Goal: Feedback & Contribution: Contribute content

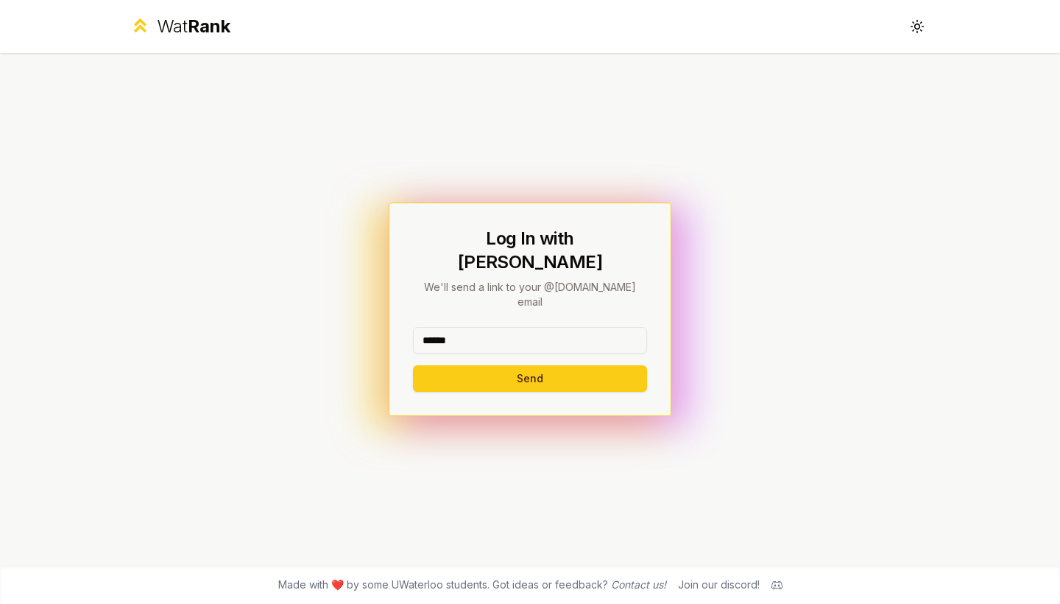
type input "******"
click at [529, 365] on button "Send" at bounding box center [530, 378] width 234 height 27
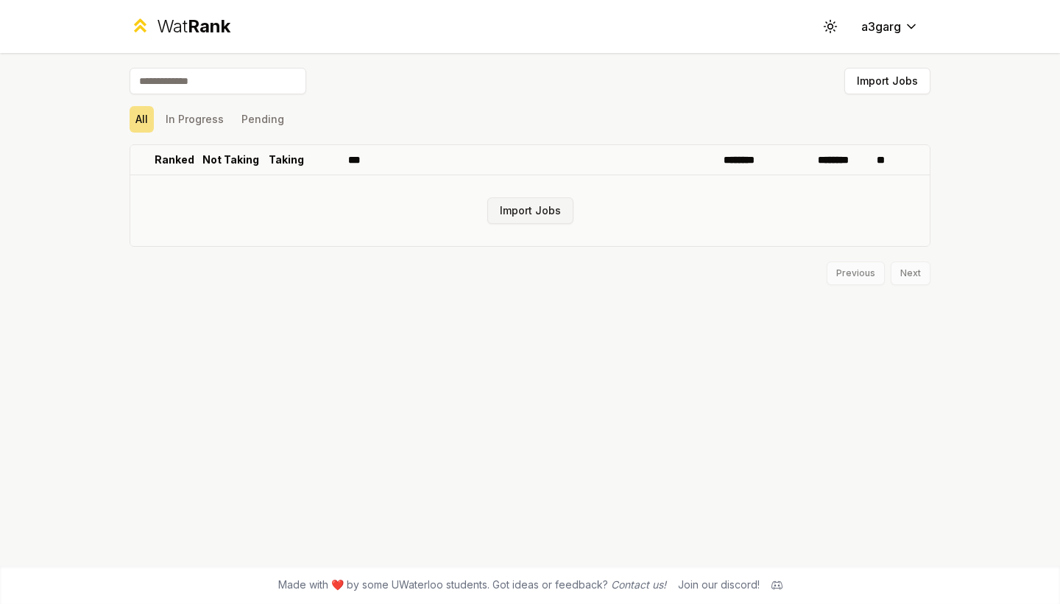
click at [541, 217] on button "Import Jobs" at bounding box center [530, 210] width 86 height 27
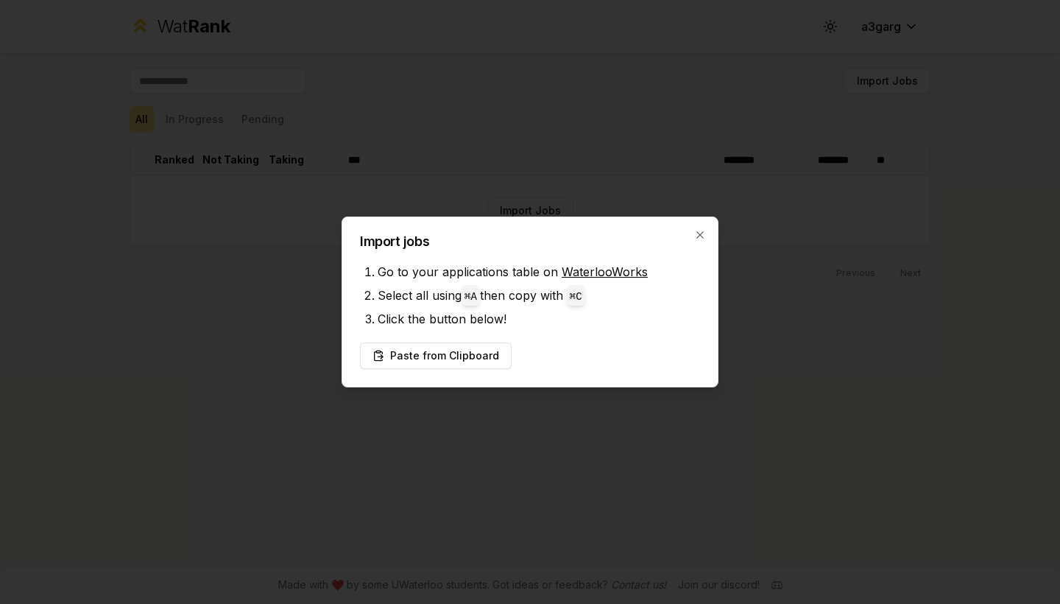
click at [591, 272] on link "WaterlooWorks" at bounding box center [605, 271] width 86 height 15
click at [481, 355] on button "Paste from Clipboard" at bounding box center [436, 355] width 152 height 27
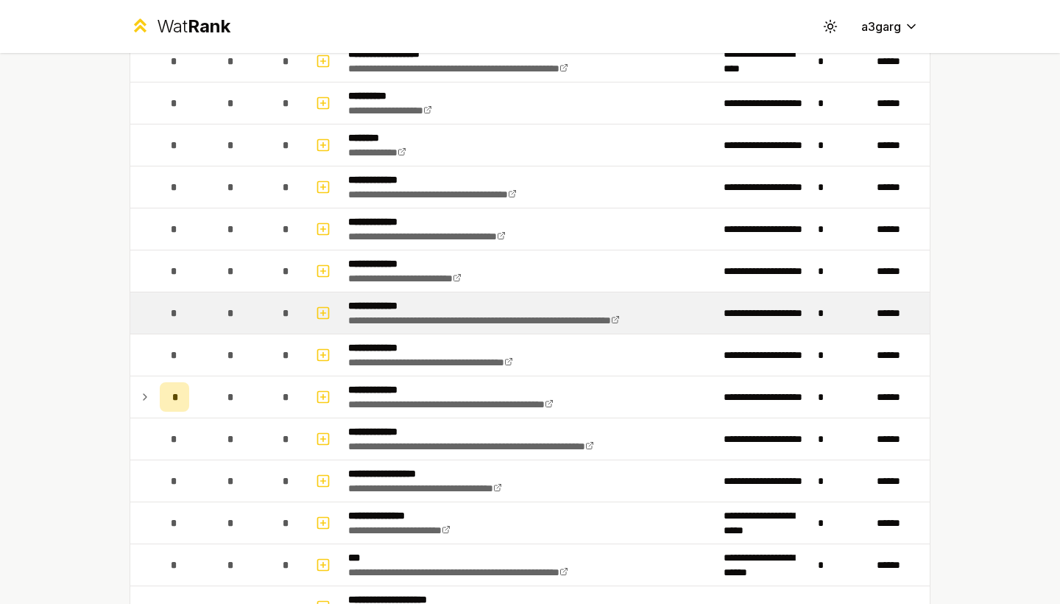
scroll to position [1014, 0]
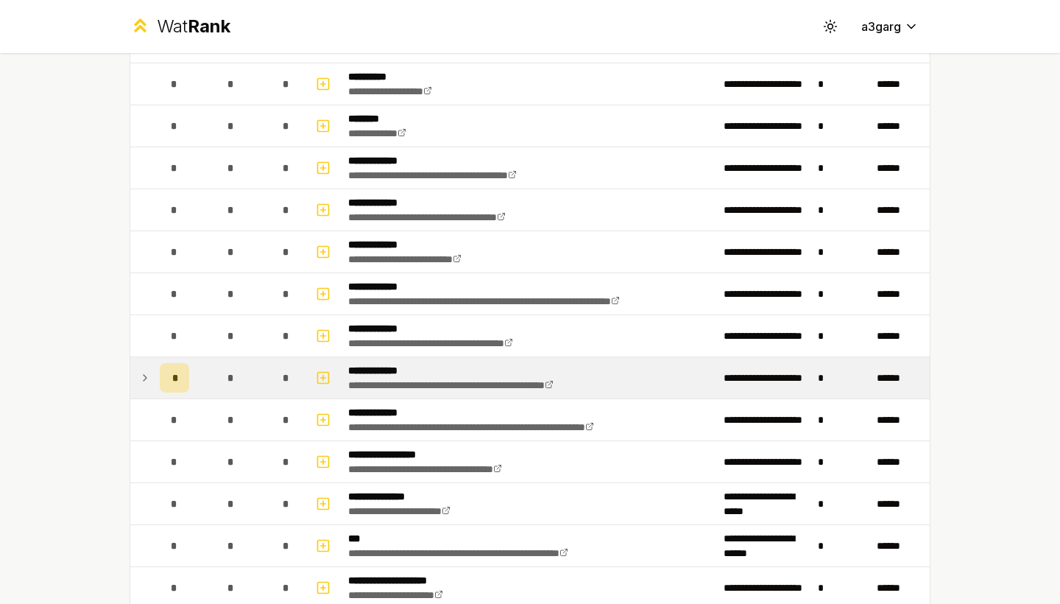
click at [141, 374] on icon at bounding box center [145, 378] width 12 height 18
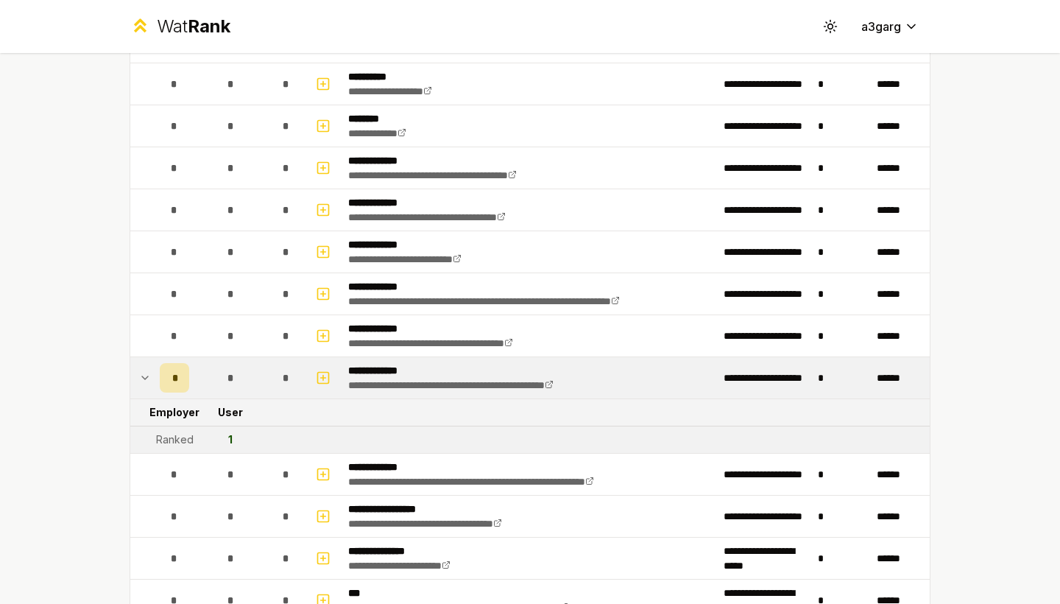
click at [225, 440] on td "1" at bounding box center [230, 439] width 71 height 27
click at [329, 378] on rect "button" at bounding box center [323, 377] width 11 height 11
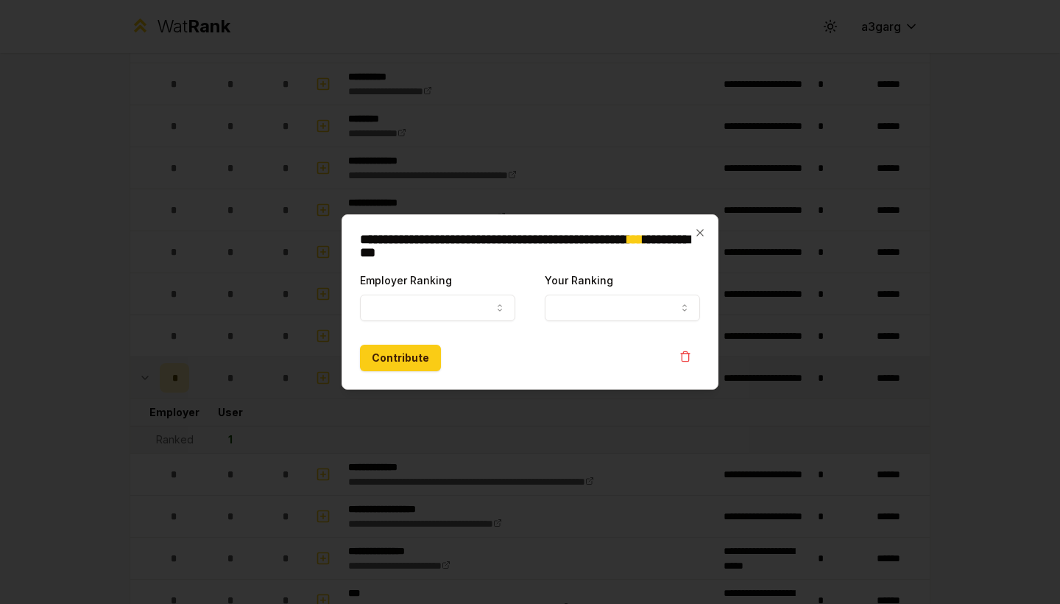
select select
click at [704, 232] on icon "button" at bounding box center [700, 233] width 12 height 12
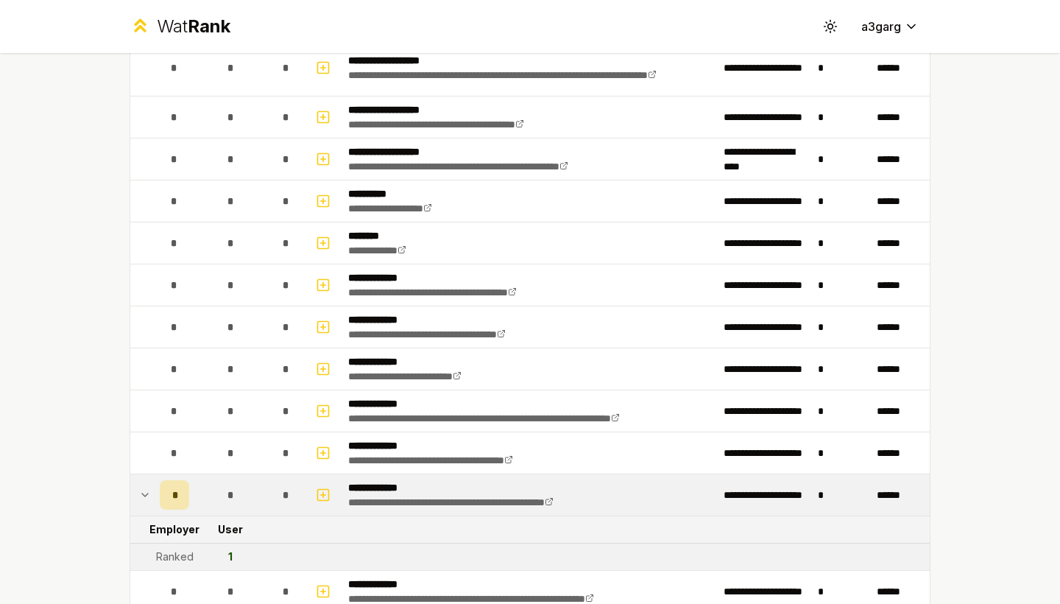
scroll to position [882, 0]
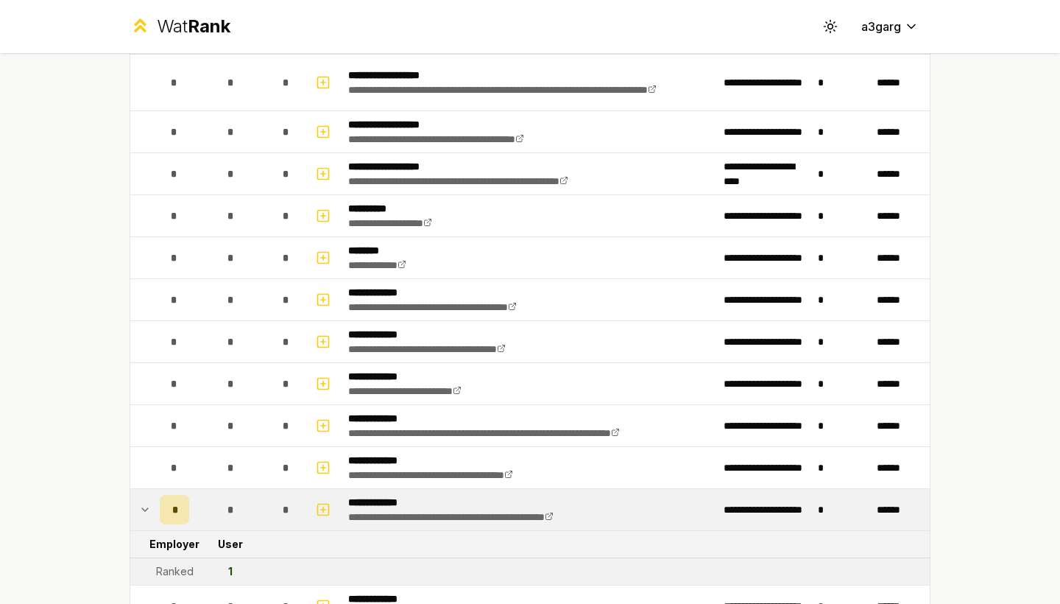
click at [394, 502] on p "**********" at bounding box center [477, 502] width 258 height 15
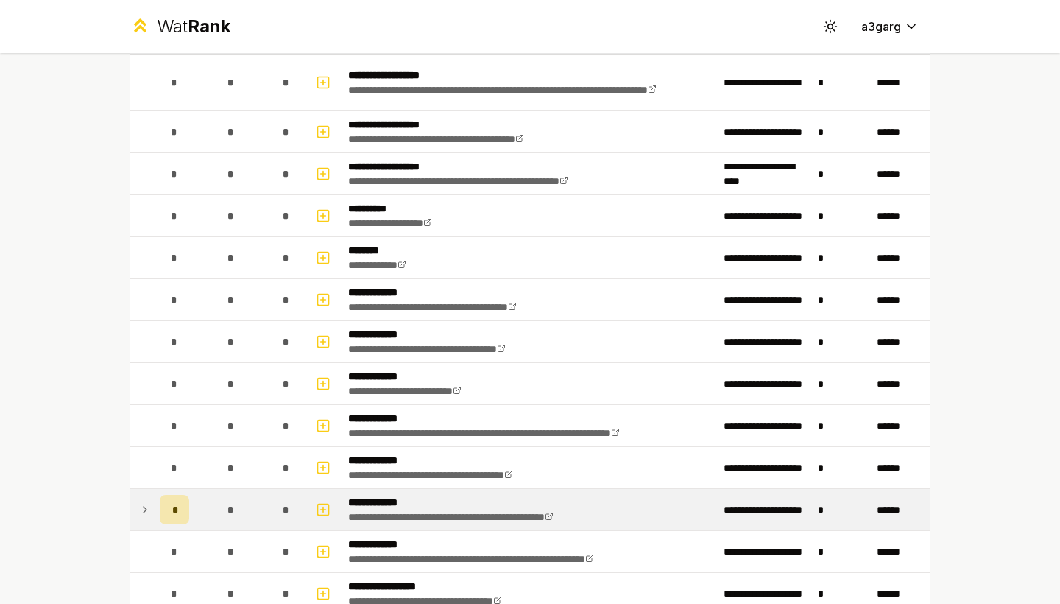
click at [394, 502] on p "**********" at bounding box center [477, 502] width 258 height 15
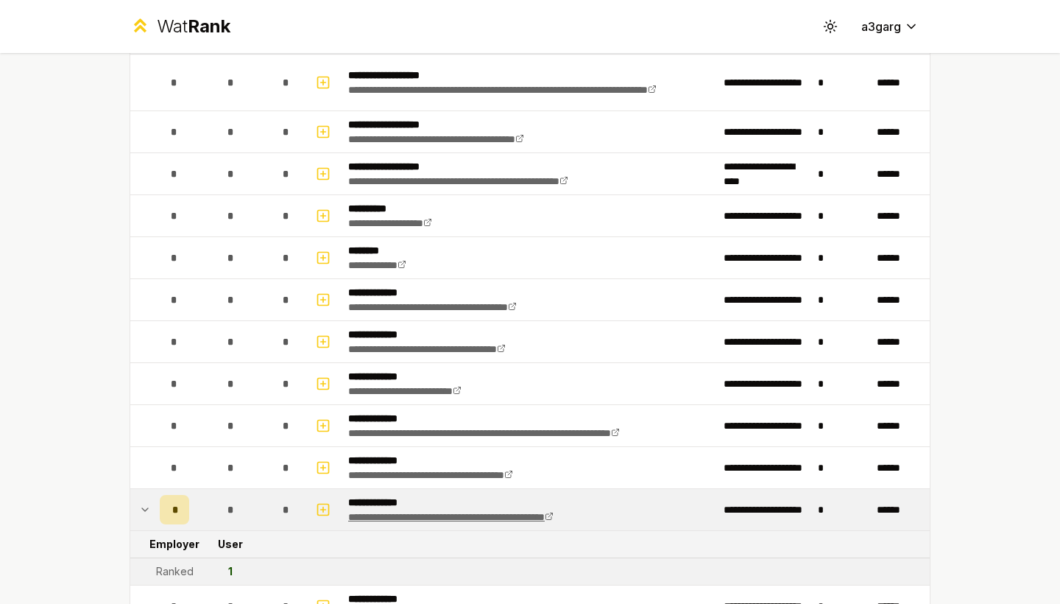
click at [420, 515] on link "**********" at bounding box center [450, 517] width 205 height 10
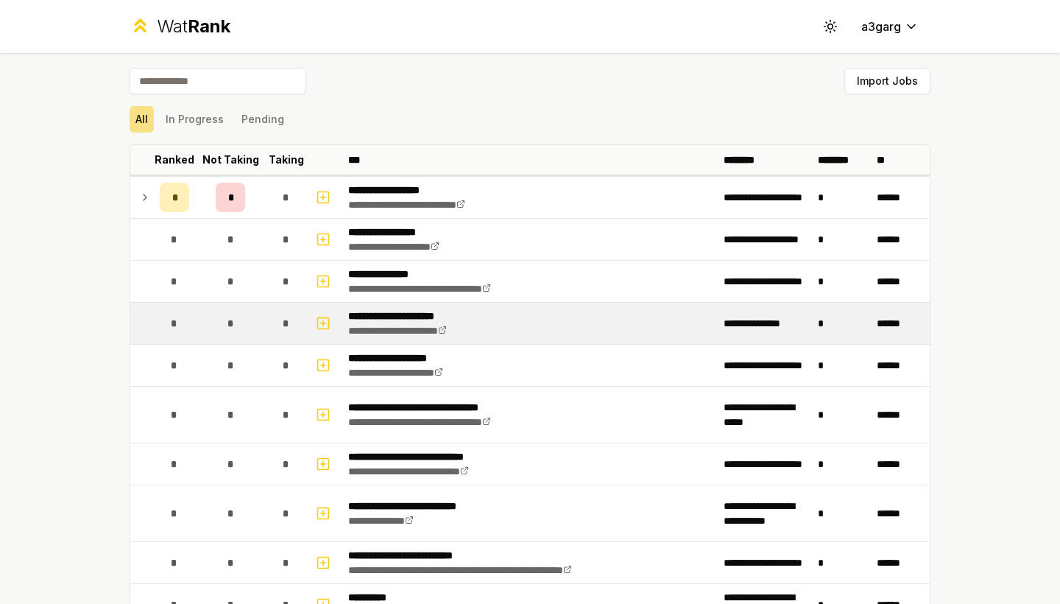
scroll to position [0, 0]
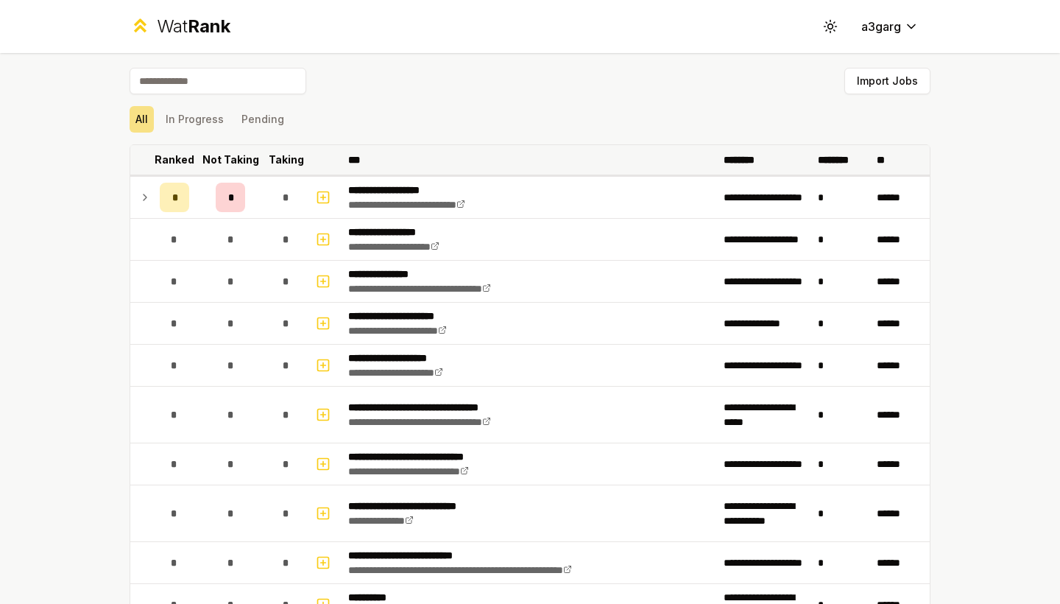
click at [175, 163] on p "Ranked" at bounding box center [175, 159] width 40 height 15
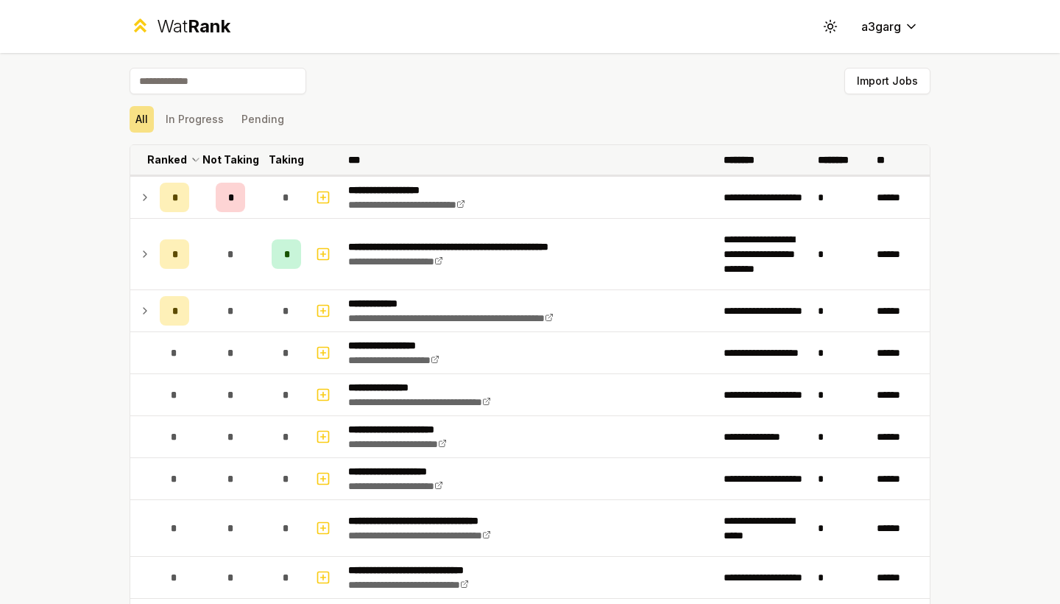
click at [288, 164] on p "Taking" at bounding box center [286, 159] width 35 height 15
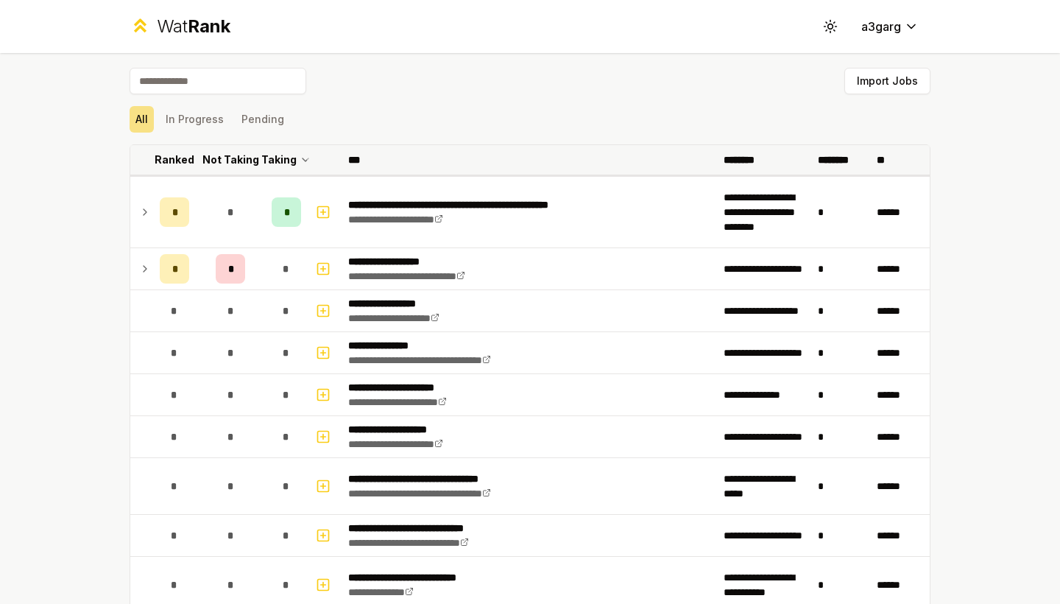
click at [288, 164] on p "Taking" at bounding box center [278, 159] width 35 height 15
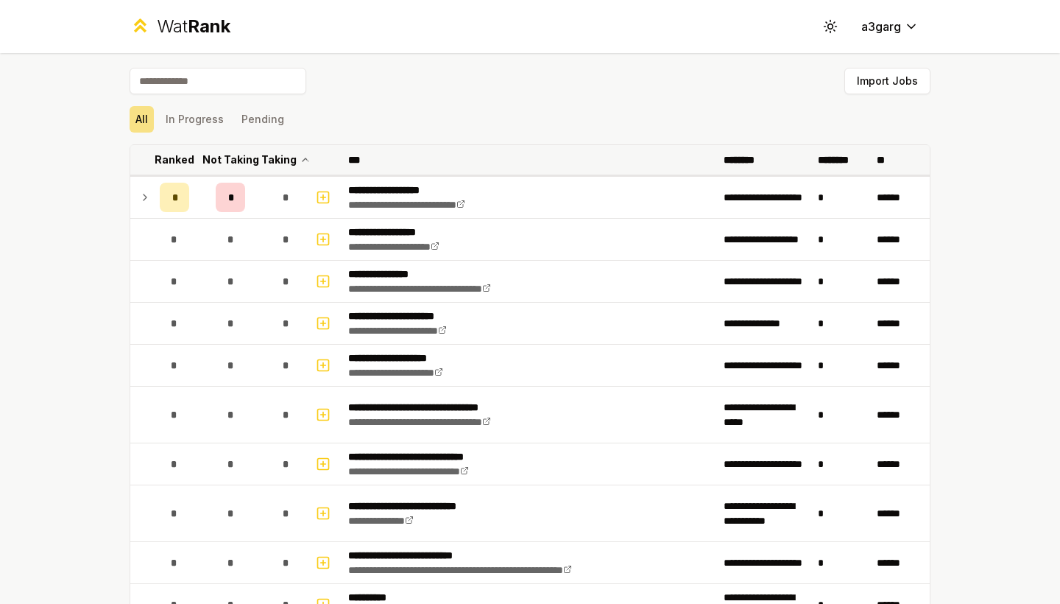
click at [164, 164] on p "Ranked" at bounding box center [175, 159] width 40 height 15
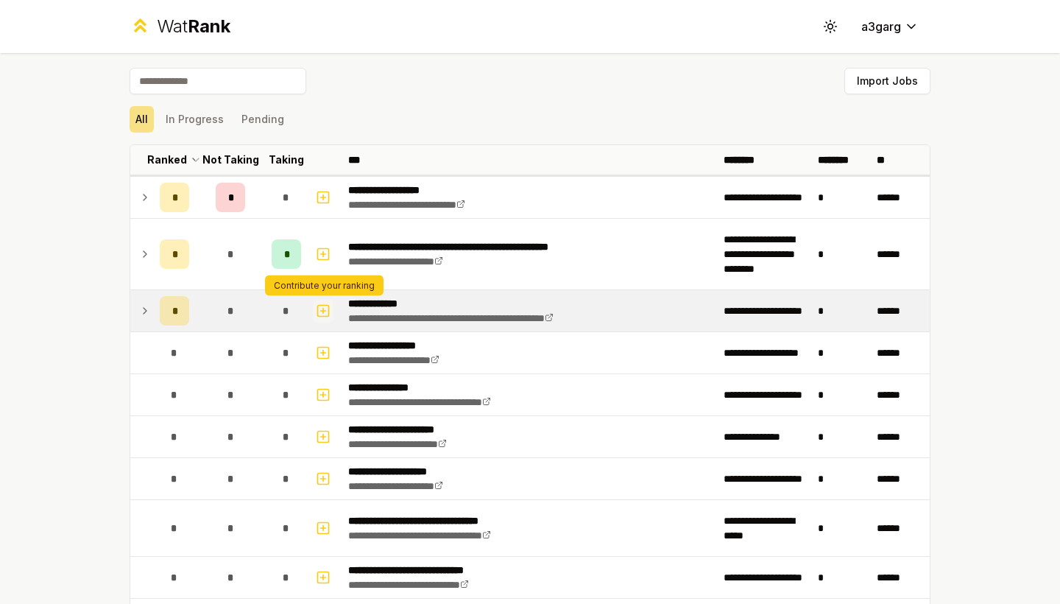
click at [323, 314] on icon "button" at bounding box center [323, 311] width 15 height 18
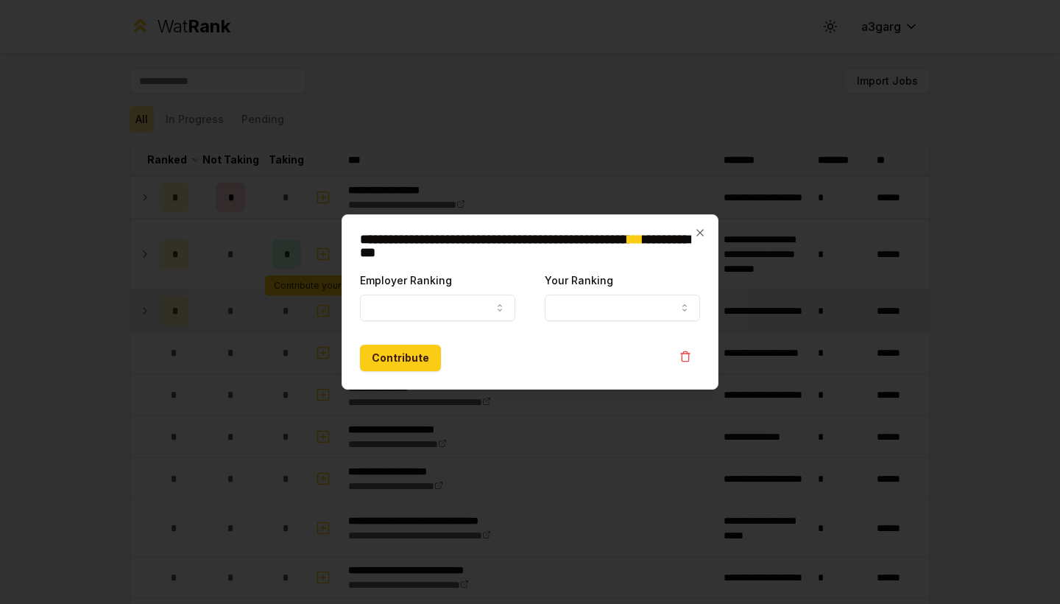
select select
click at [433, 304] on button "Employer Ranking" at bounding box center [437, 308] width 155 height 27
select select "******"
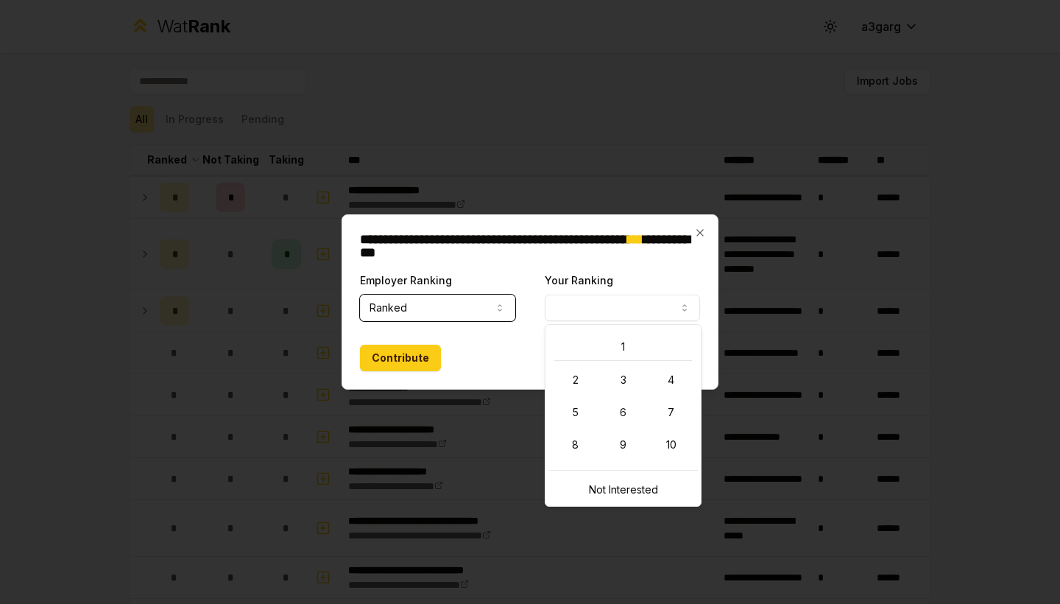
click at [571, 308] on button "Your Ranking" at bounding box center [622, 308] width 155 height 27
select select "*"
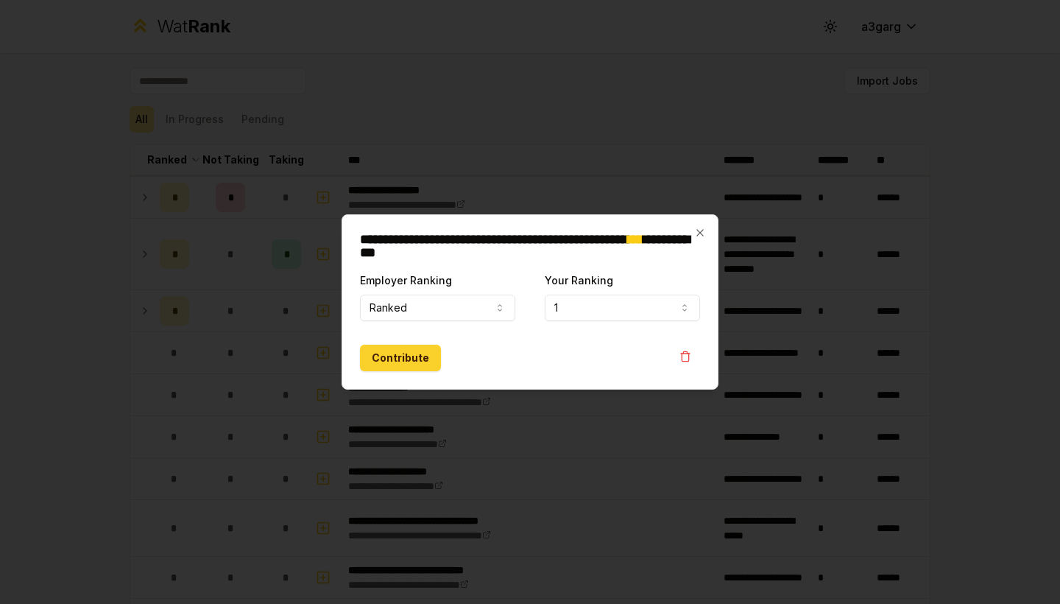
click at [429, 358] on button "Contribute" at bounding box center [400, 358] width 81 height 27
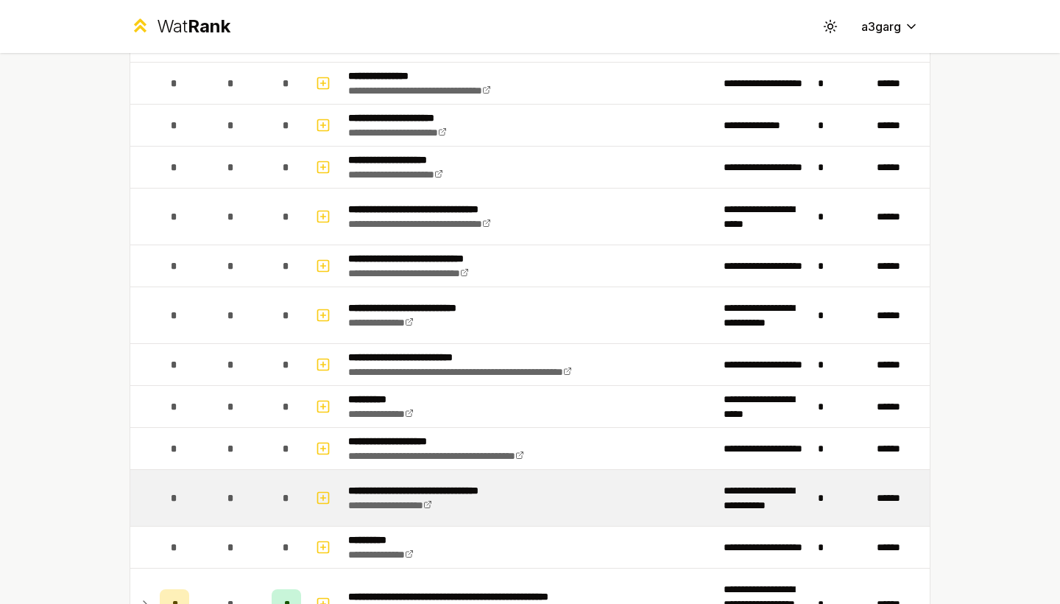
scroll to position [313, 0]
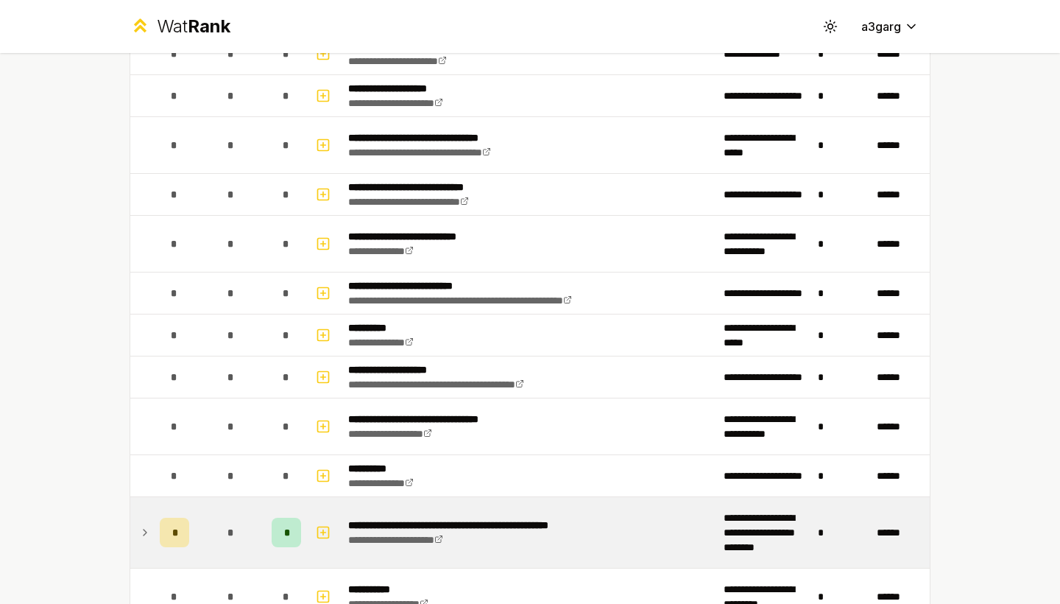
click at [144, 533] on icon at bounding box center [145, 533] width 12 height 18
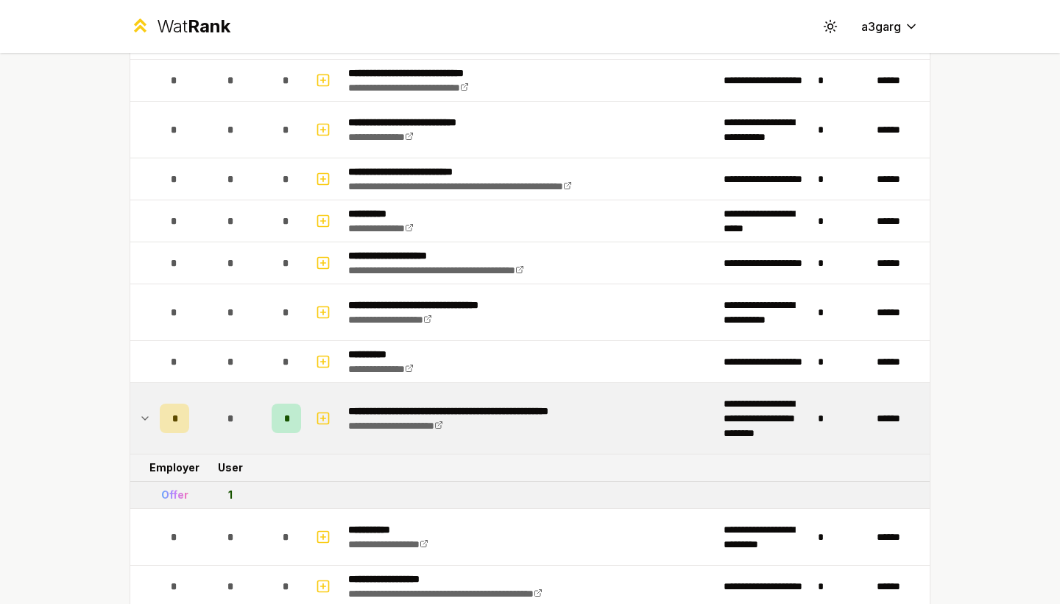
scroll to position [434, 0]
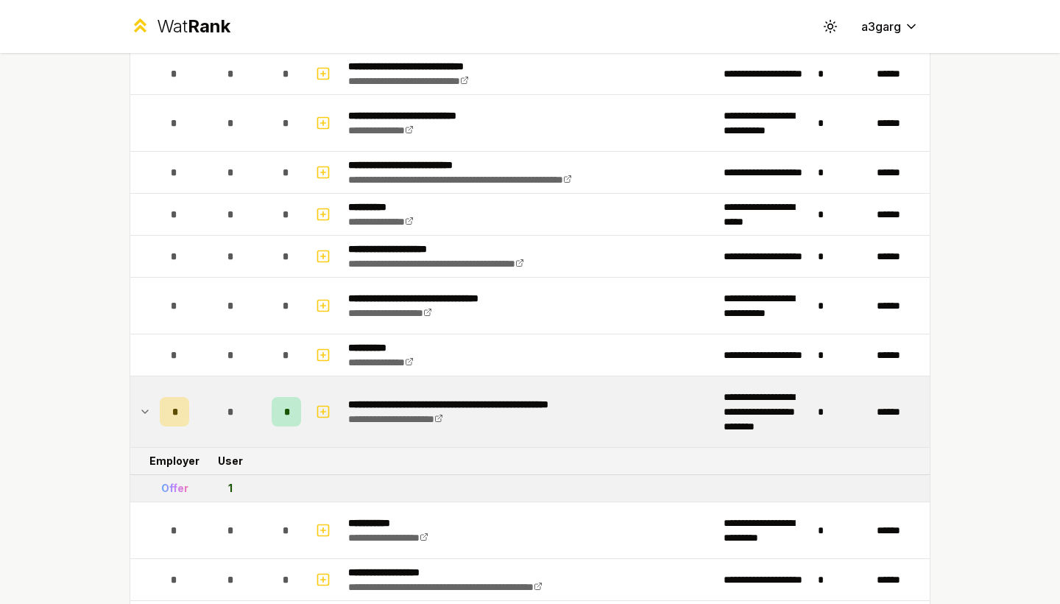
click at [147, 415] on icon at bounding box center [145, 412] width 12 height 18
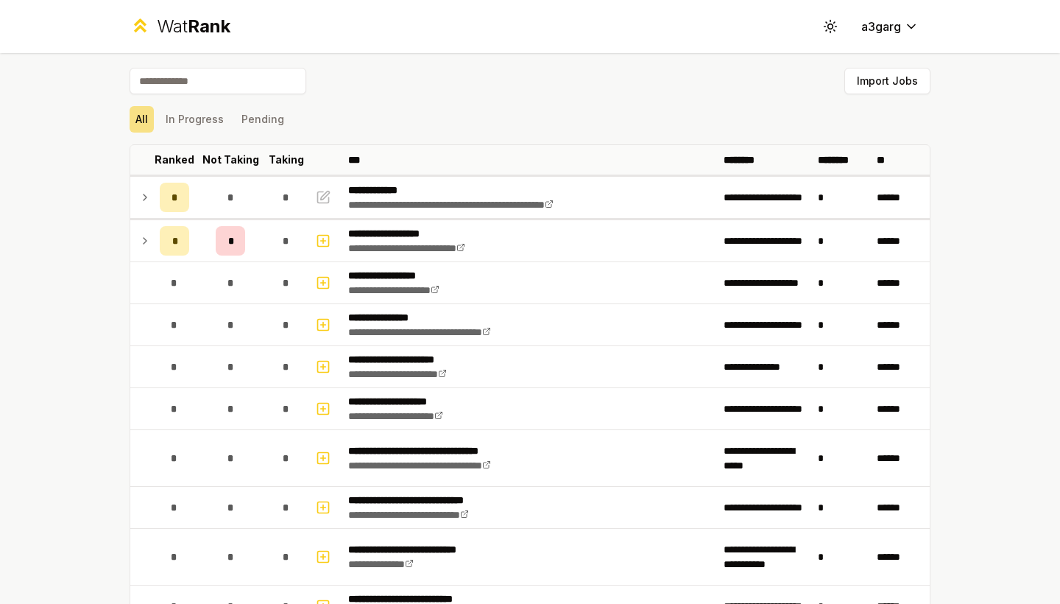
scroll to position [0, 0]
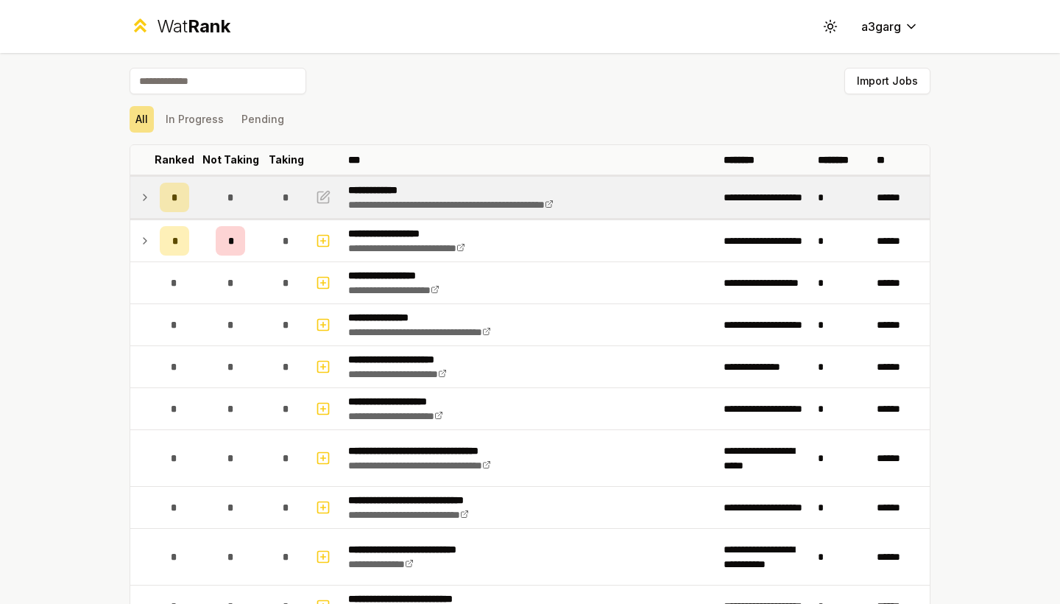
click at [146, 195] on icon at bounding box center [145, 198] width 12 height 18
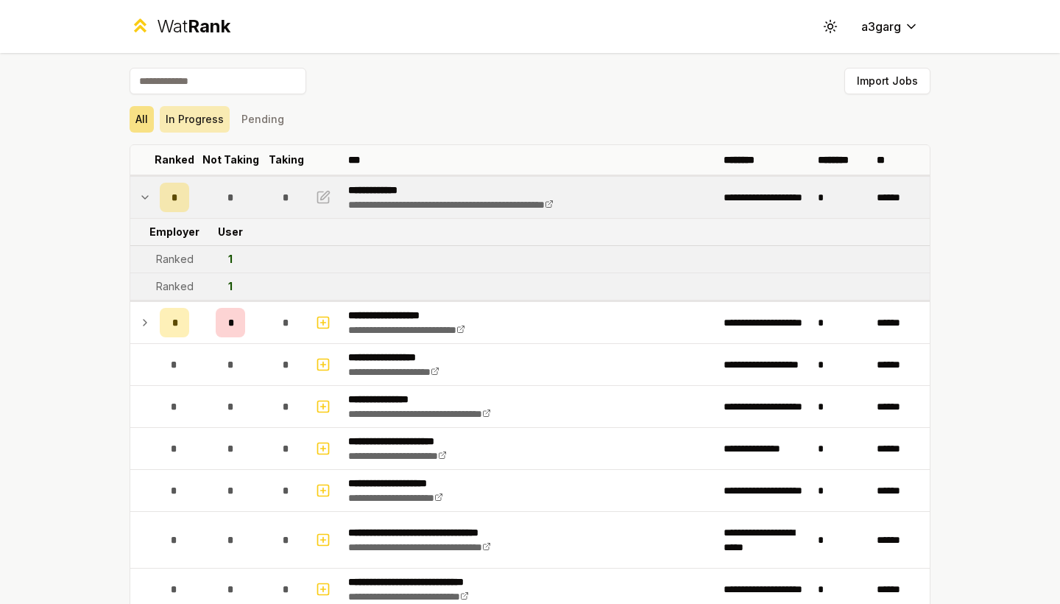
click at [197, 118] on button "In Progress" at bounding box center [195, 119] width 70 height 27
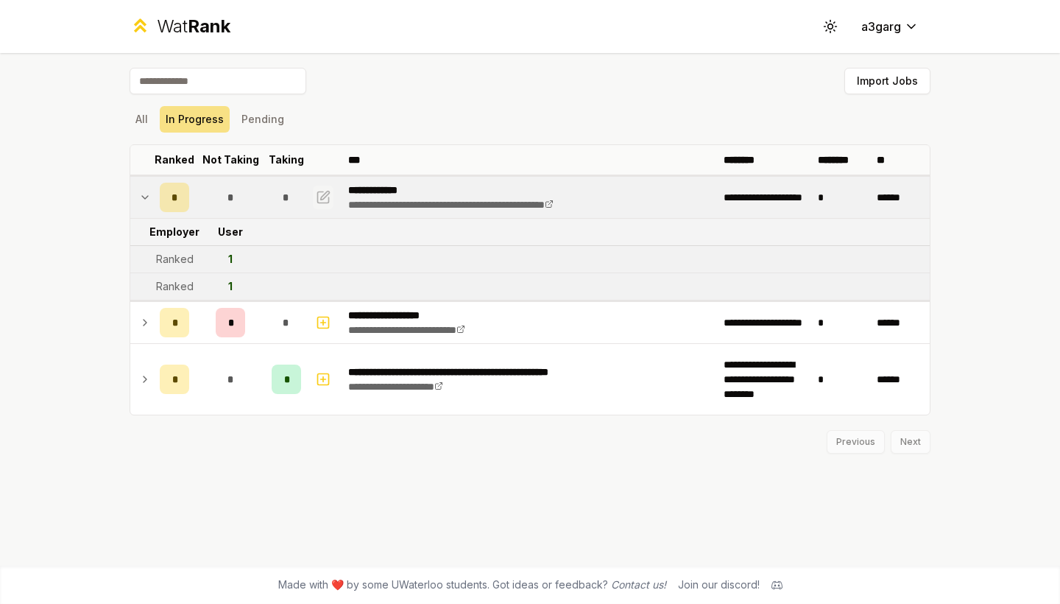
click at [325, 203] on icon "button" at bounding box center [323, 198] width 15 height 18
select select "******"
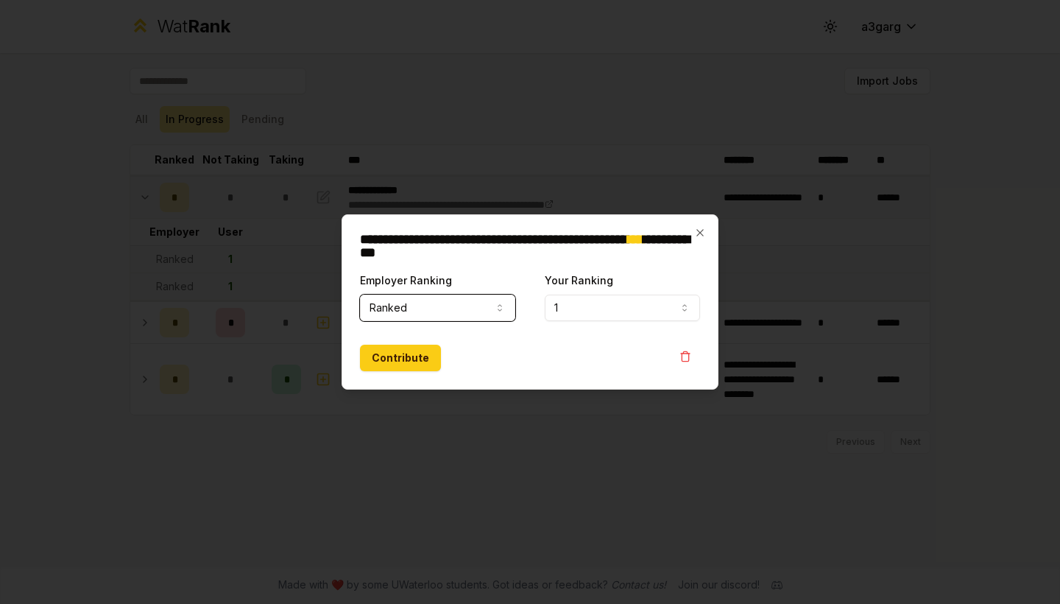
click at [579, 299] on button "1" at bounding box center [622, 308] width 155 height 27
click at [635, 309] on button "1" at bounding box center [622, 308] width 155 height 27
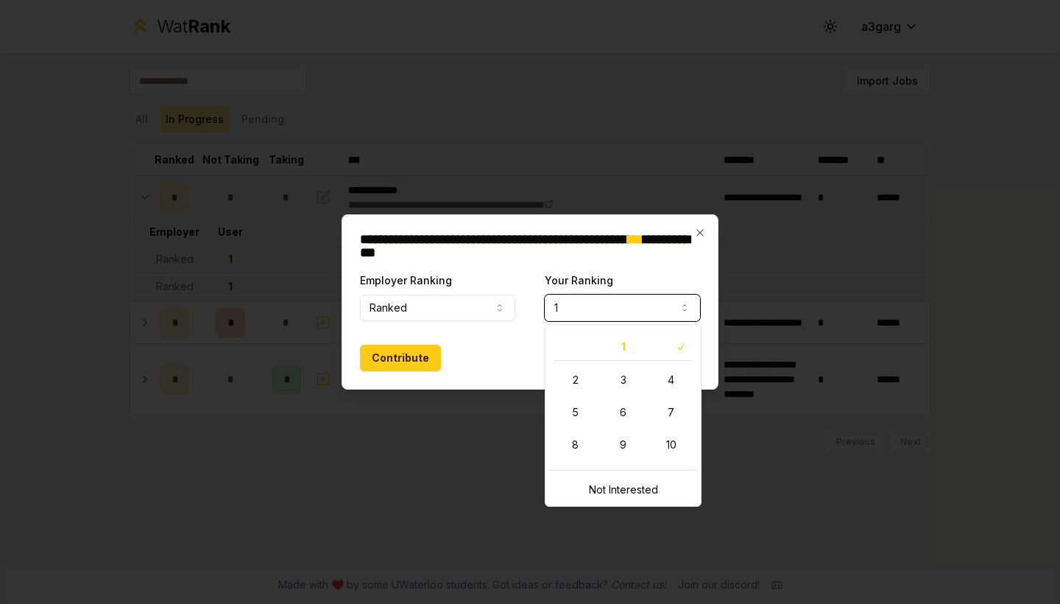
click at [465, 317] on body "**********" at bounding box center [530, 302] width 1060 height 604
click at [713, 295] on div "**********" at bounding box center [530, 301] width 377 height 175
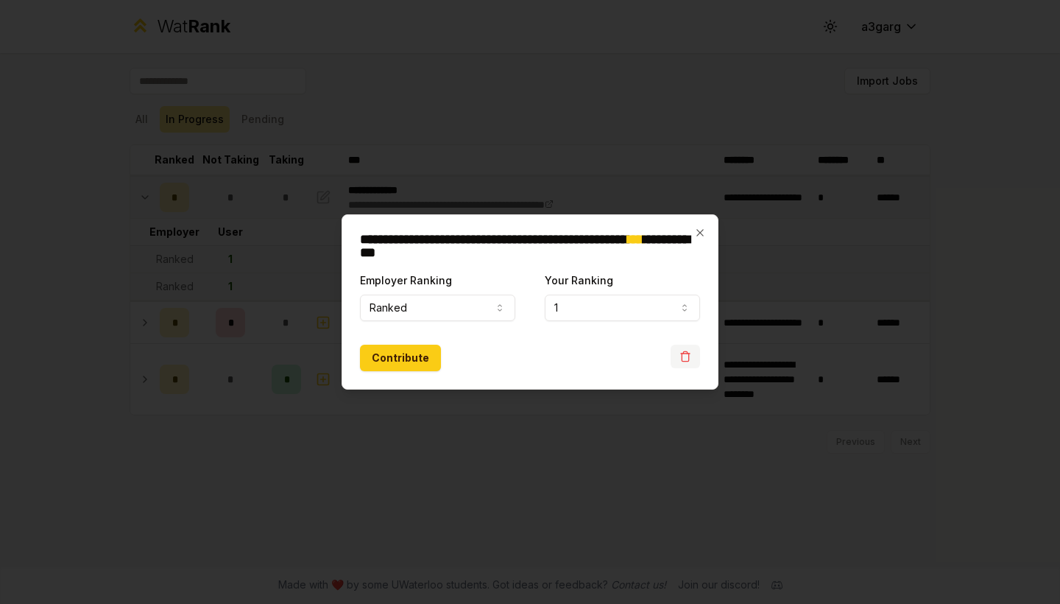
click at [683, 361] on icon "button" at bounding box center [685, 357] width 7 height 8
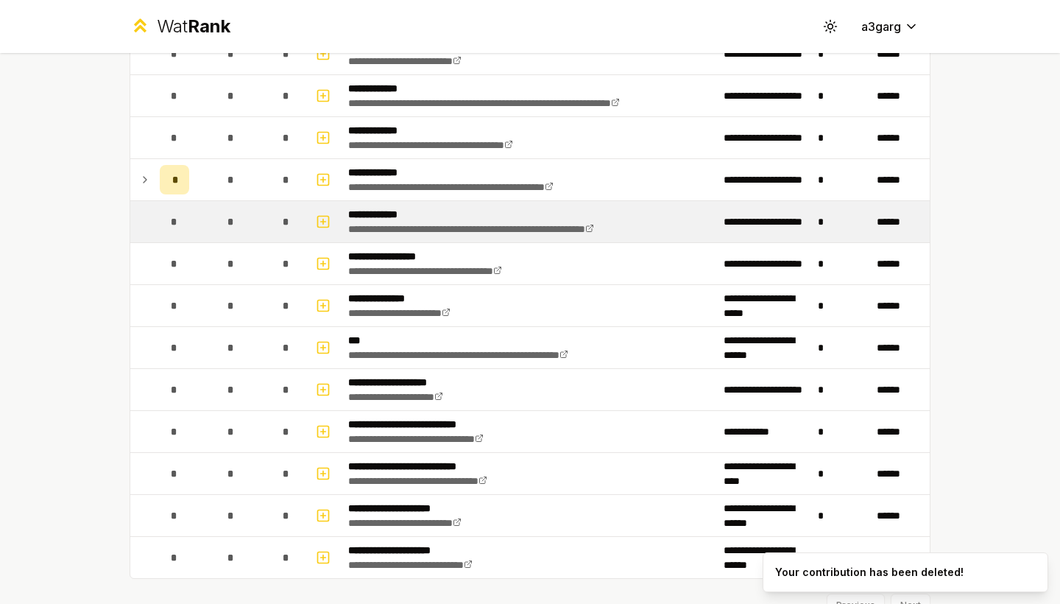
scroll to position [1210, 0]
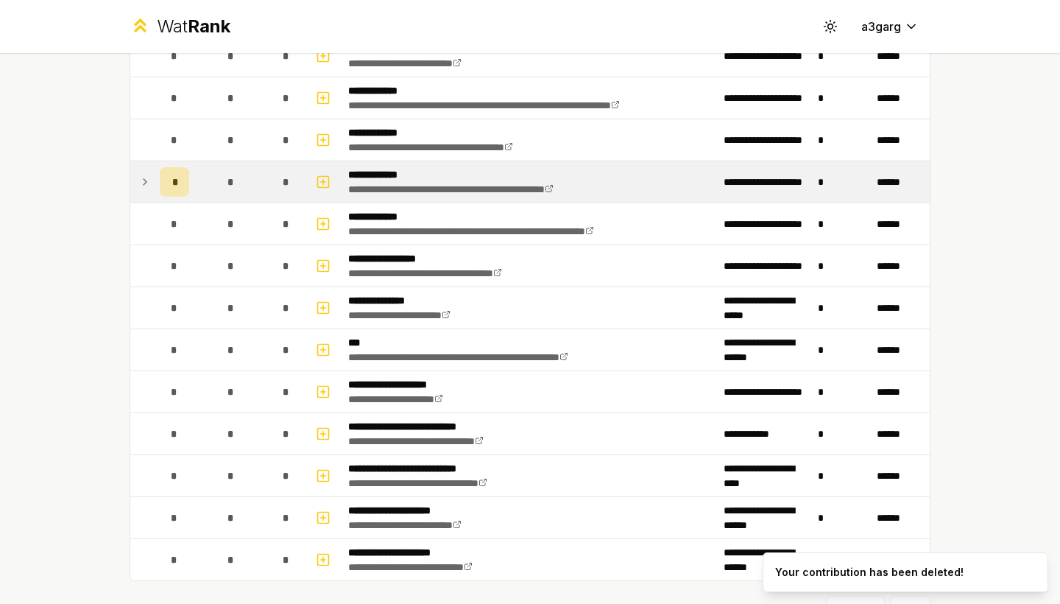
click at [149, 185] on icon at bounding box center [145, 182] width 12 height 18
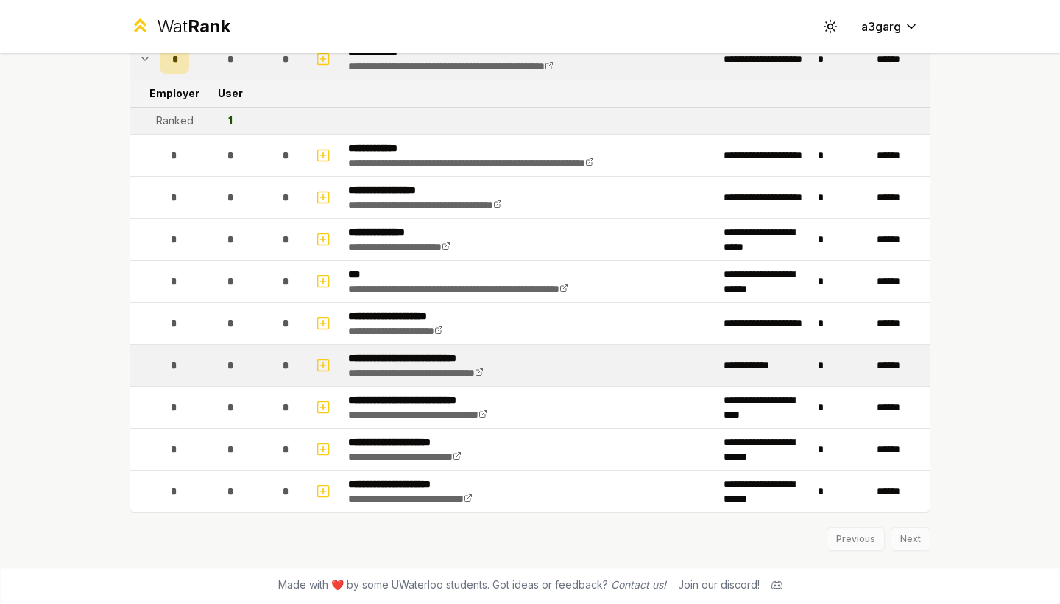
scroll to position [1333, 0]
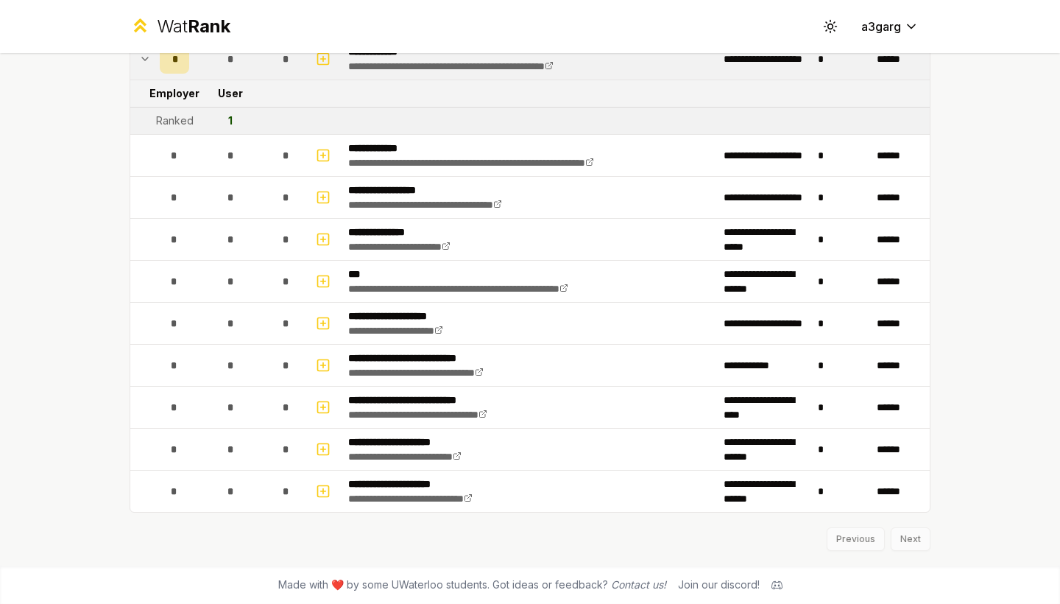
click at [780, 585] on icon at bounding box center [777, 584] width 11 height 8
